Goal: Find specific page/section: Find specific page/section

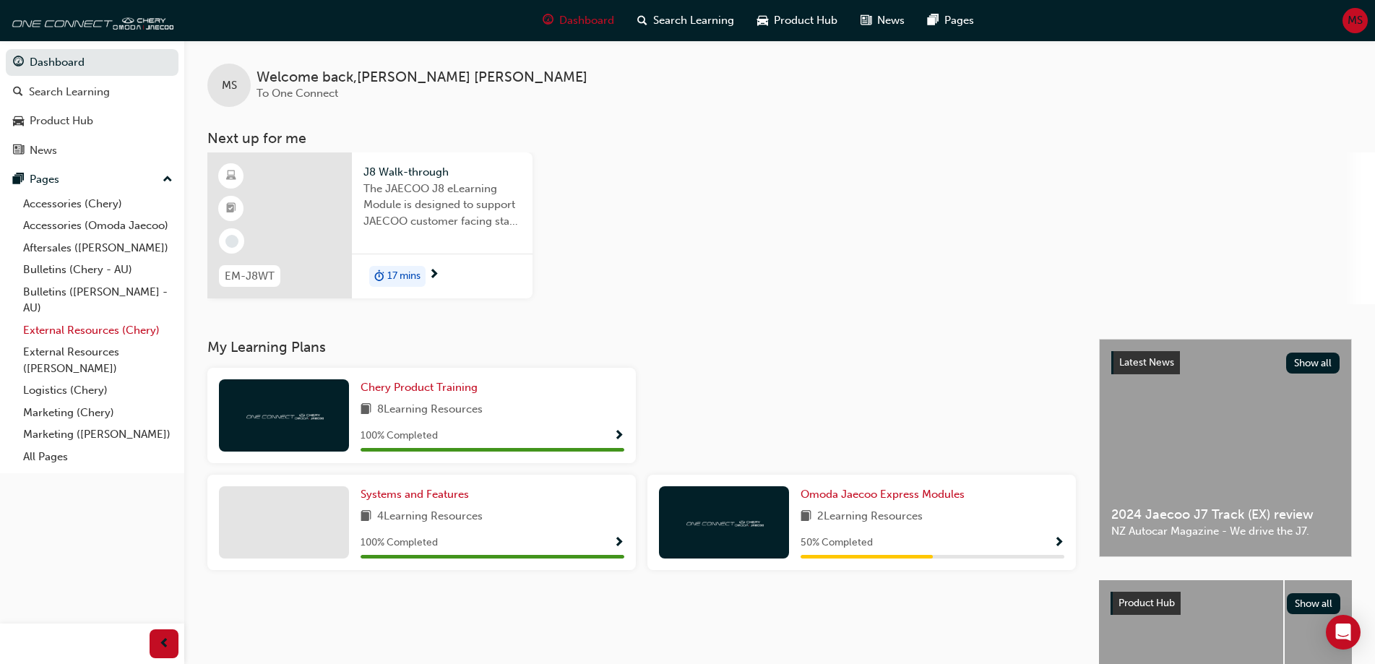
click at [71, 325] on link "External Resources (Chery)" at bounding box center [97, 330] width 161 height 22
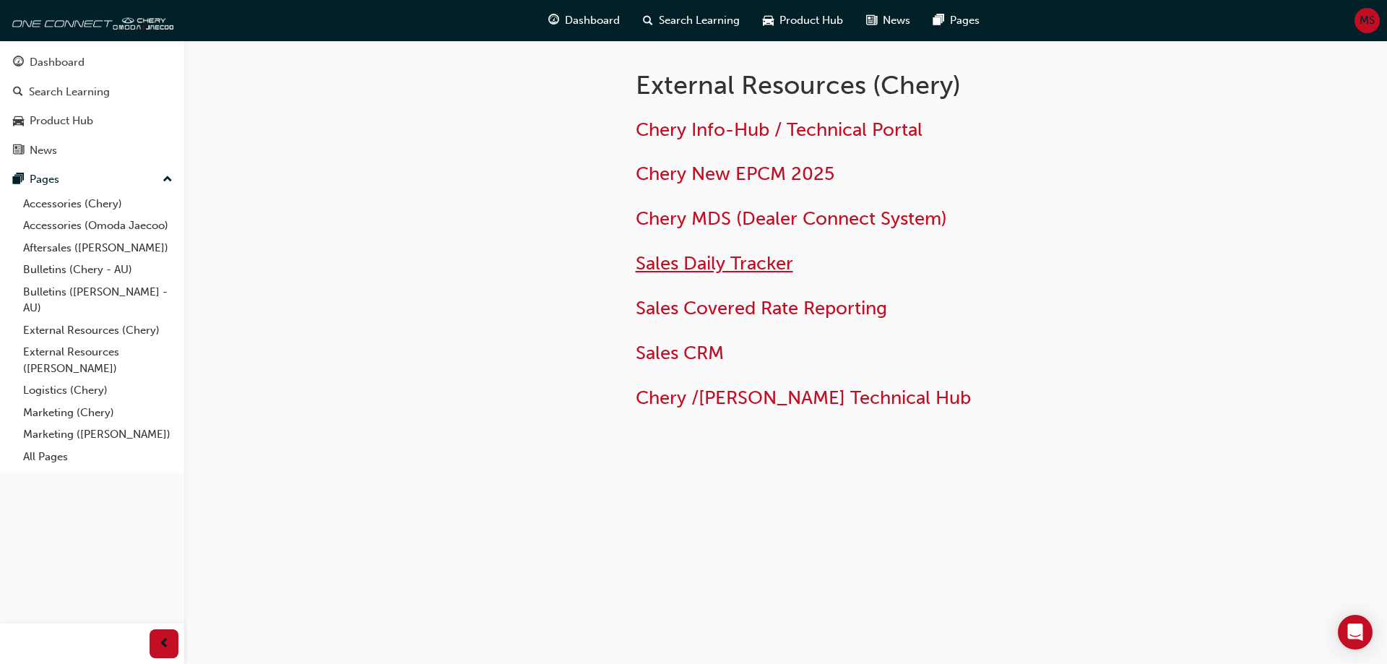
click at [762, 267] on span "Sales Daily Tracker" at bounding box center [715, 263] width 158 height 22
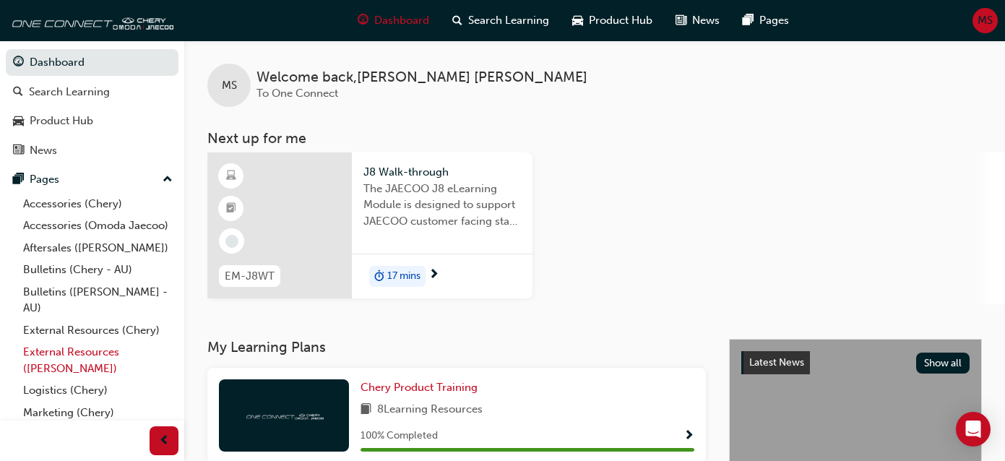
click at [83, 369] on link "External Resources ([PERSON_NAME])" at bounding box center [97, 360] width 161 height 38
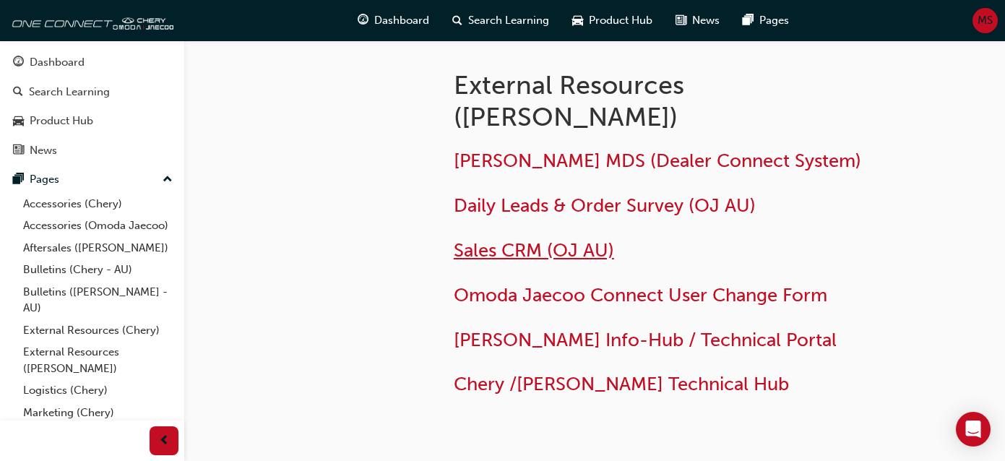
click at [503, 239] on span "Sales CRM (OJ AU)" at bounding box center [534, 250] width 160 height 22
